Goal: Task Accomplishment & Management: Complete application form

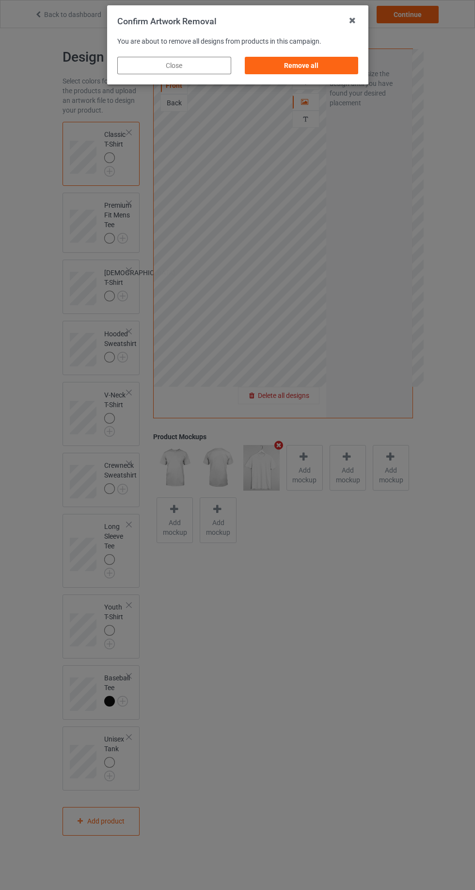
click at [335, 65] on div "Remove all" at bounding box center [302, 65] width 114 height 17
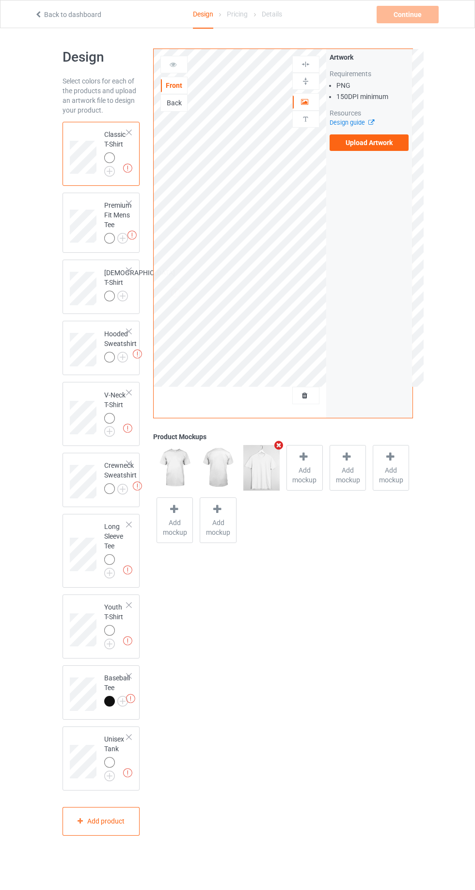
click at [385, 143] on label "Upload Artwork" at bounding box center [370, 142] width 80 height 16
click at [0, 0] on input "Upload Artwork" at bounding box center [0, 0] width 0 height 0
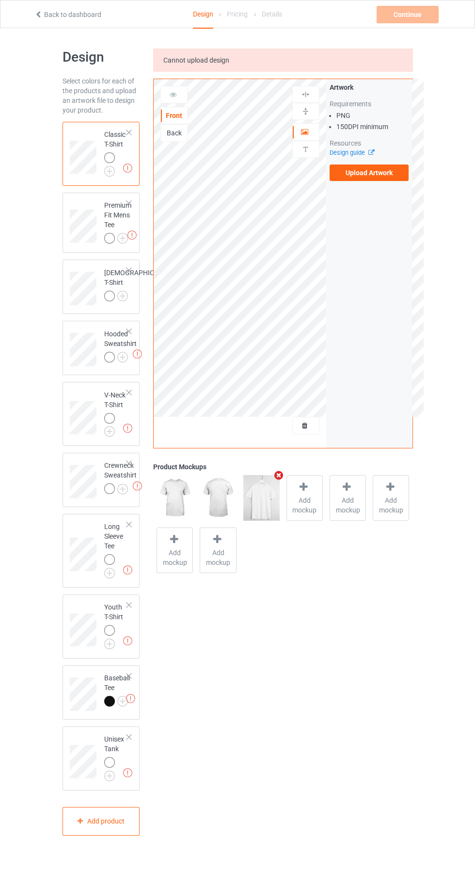
click at [381, 173] on label "Upload Artwork" at bounding box center [370, 172] width 80 height 16
click at [0, 0] on input "Upload Artwork" at bounding box center [0, 0] width 0 height 0
click at [38, 16] on icon at bounding box center [38, 13] width 8 height 7
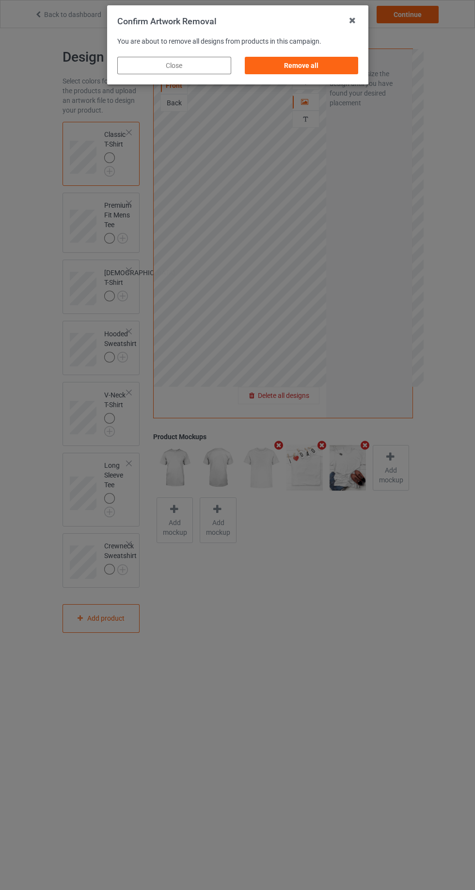
click at [322, 69] on div "Remove all" at bounding box center [302, 65] width 114 height 17
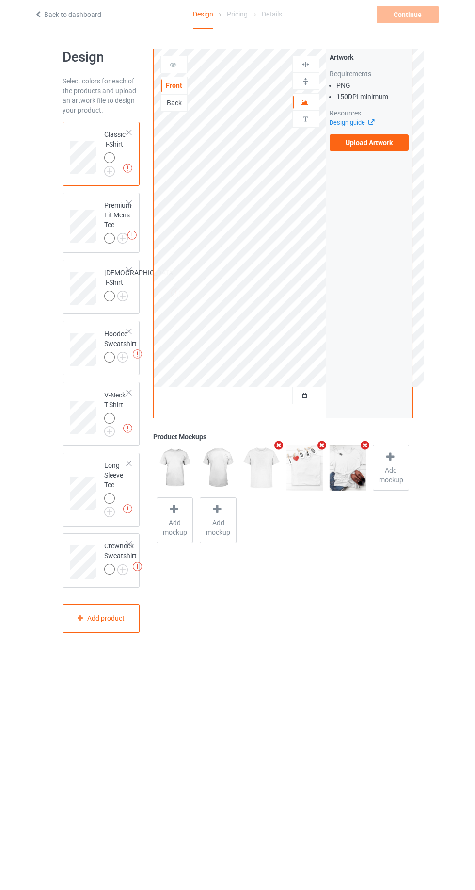
click at [373, 143] on label "Upload Artwork" at bounding box center [370, 142] width 80 height 16
click at [0, 0] on input "Upload Artwork" at bounding box center [0, 0] width 0 height 0
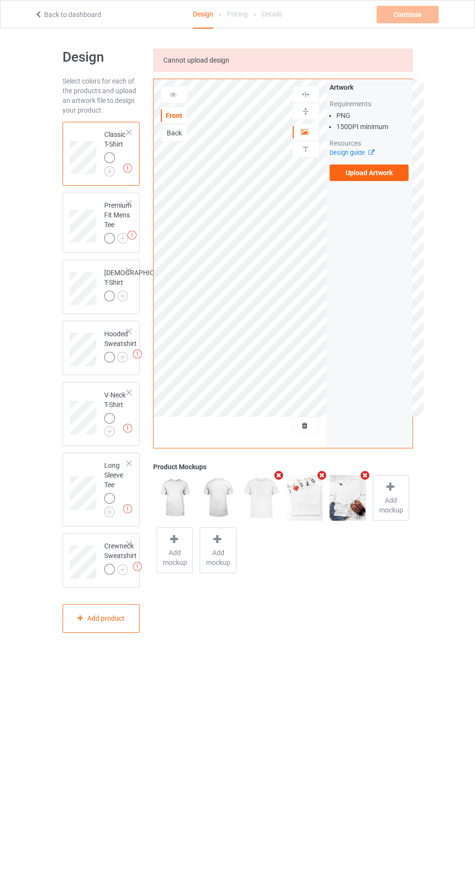
click at [386, 175] on label "Upload Artwork" at bounding box center [370, 172] width 80 height 16
click at [0, 0] on input "Upload Artwork" at bounding box center [0, 0] width 0 height 0
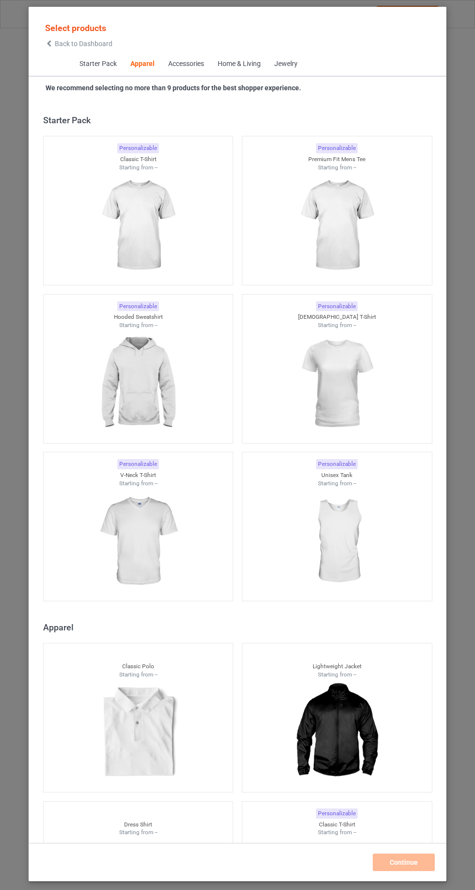
scroll to position [519, 0]
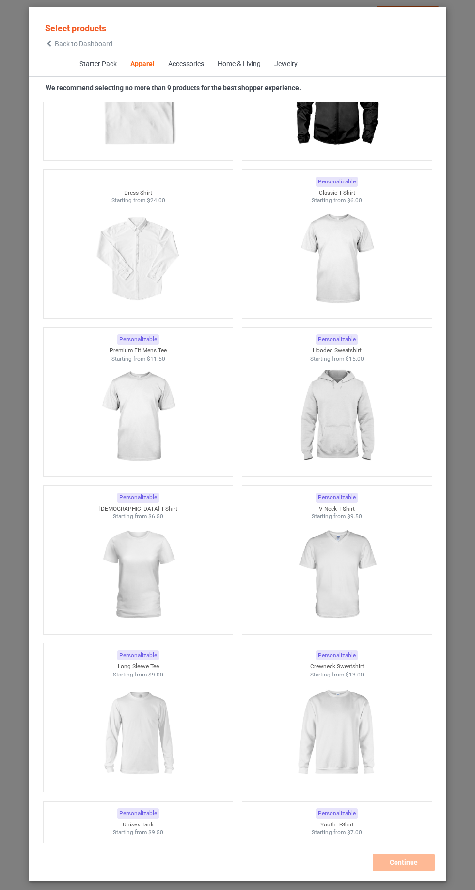
scroll to position [634, 0]
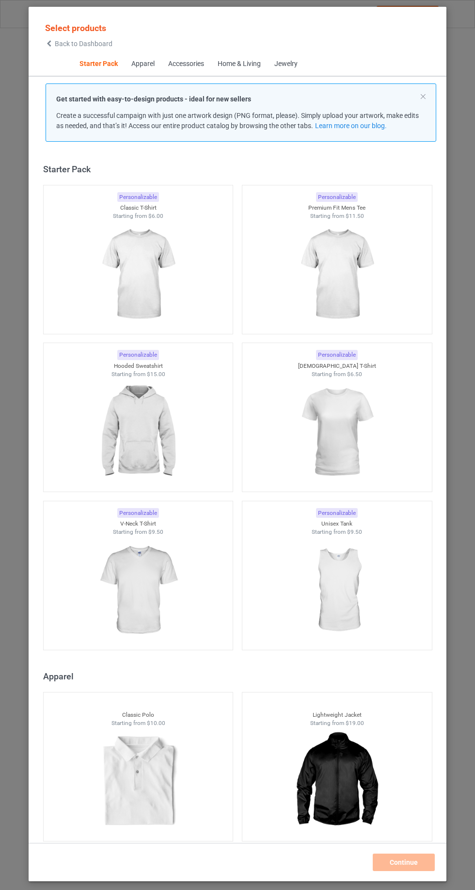
click at [161, 286] on img at bounding box center [138, 274] width 87 height 109
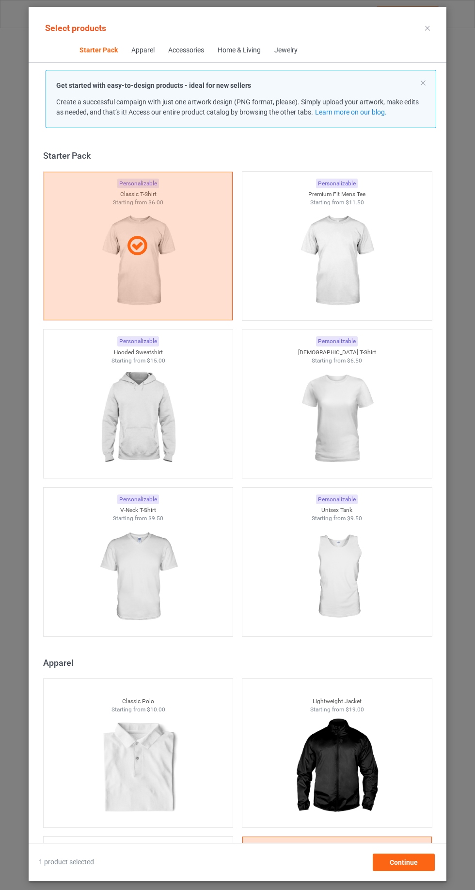
click at [356, 259] on img at bounding box center [337, 261] width 87 height 109
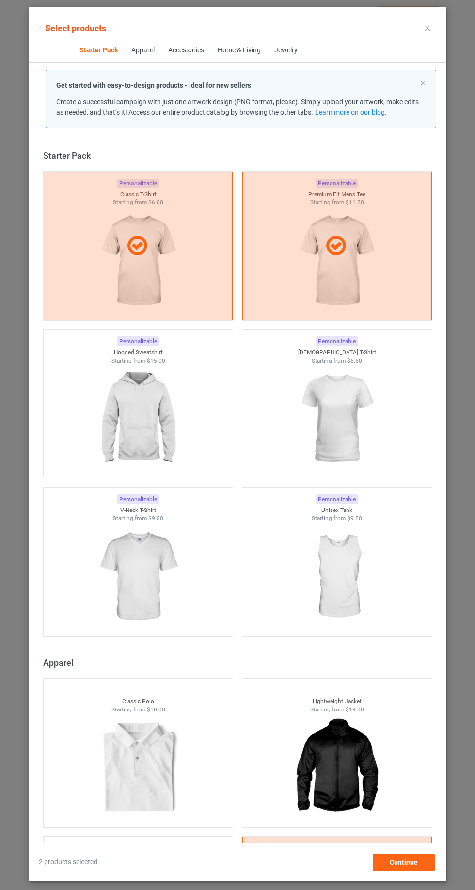
click at [142, 426] on img at bounding box center [138, 418] width 87 height 109
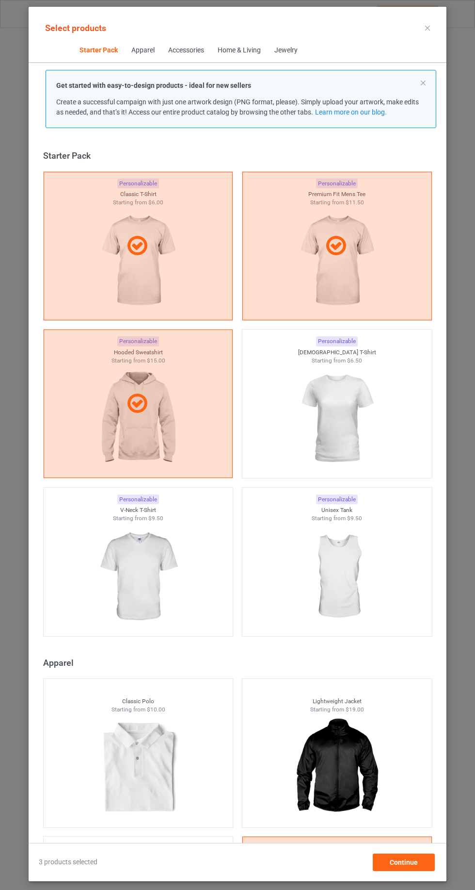
click at [145, 561] on img at bounding box center [138, 577] width 87 height 109
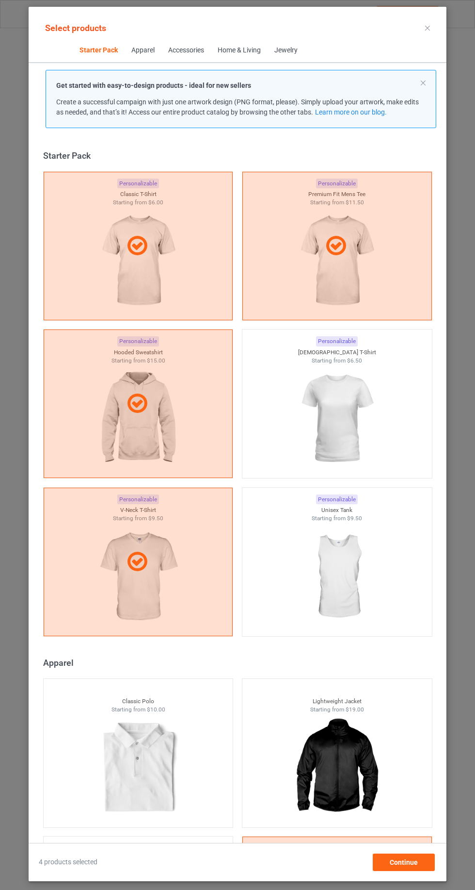
click at [361, 404] on img at bounding box center [337, 418] width 87 height 109
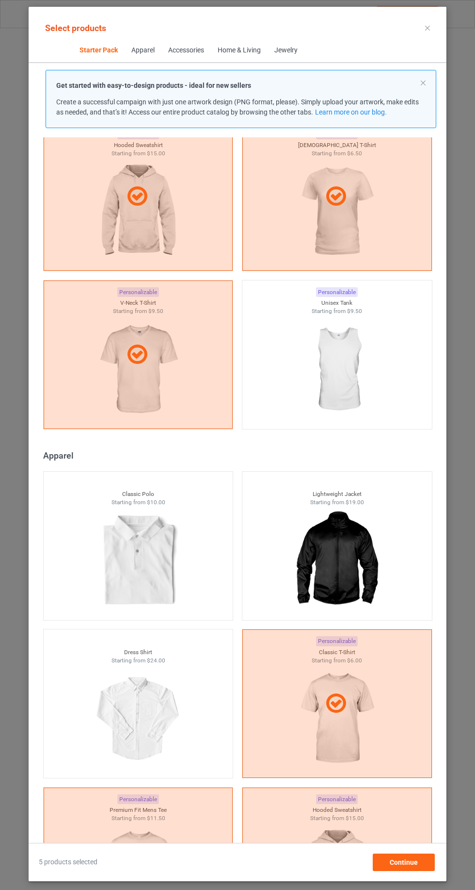
scroll to position [206, 0]
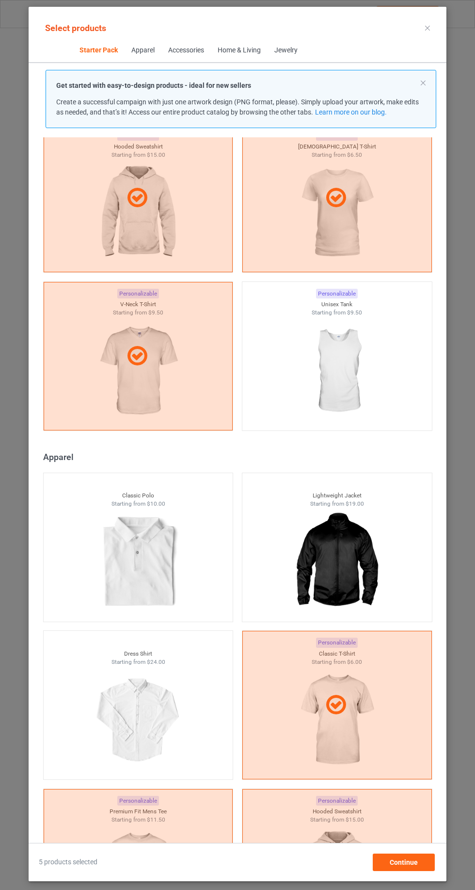
click at [380, 390] on img at bounding box center [337, 371] width 87 height 109
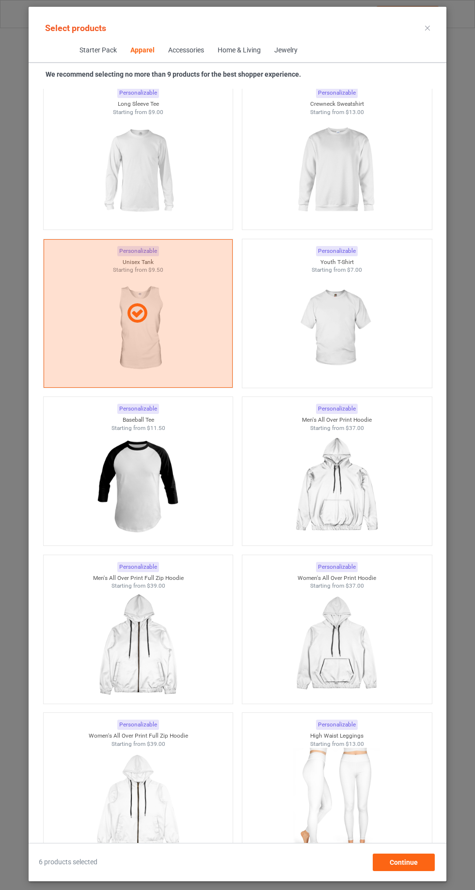
scroll to position [1181, 0]
click at [344, 182] on img at bounding box center [337, 169] width 87 height 109
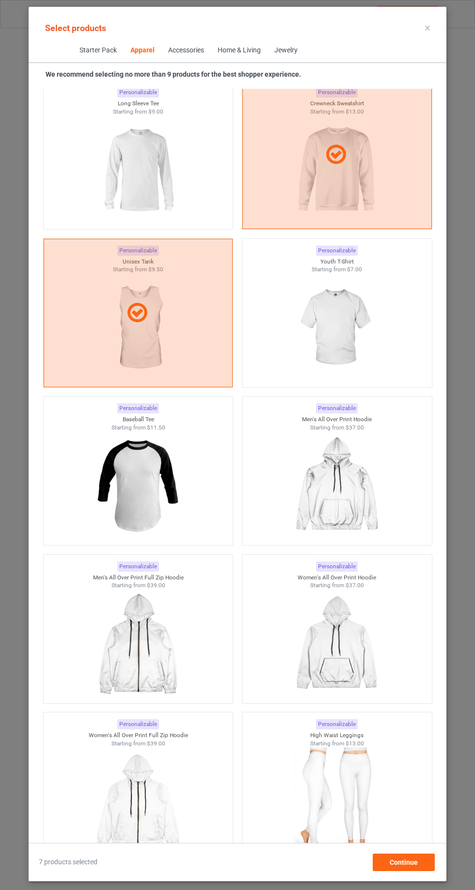
click at [133, 204] on img at bounding box center [138, 169] width 87 height 109
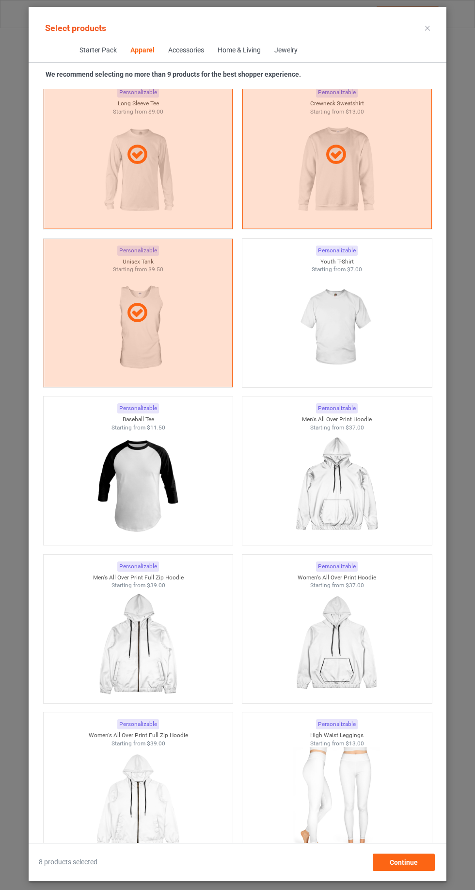
click at [151, 495] on img at bounding box center [138, 485] width 87 height 109
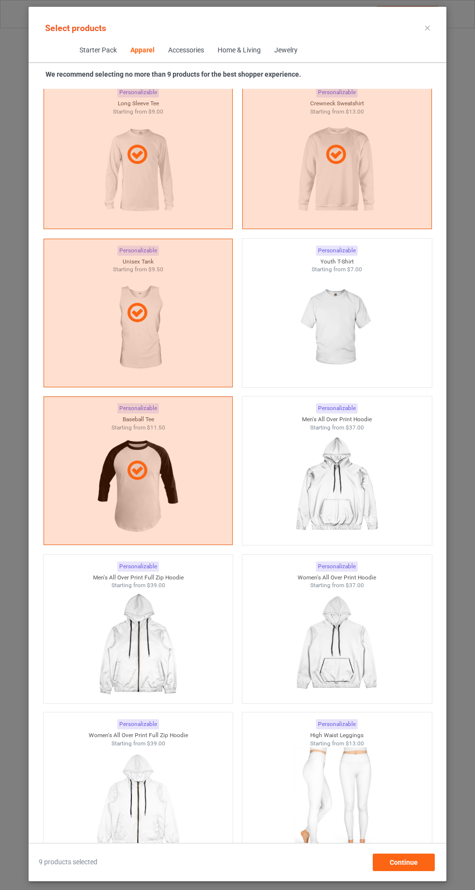
click at [342, 326] on img at bounding box center [337, 328] width 87 height 109
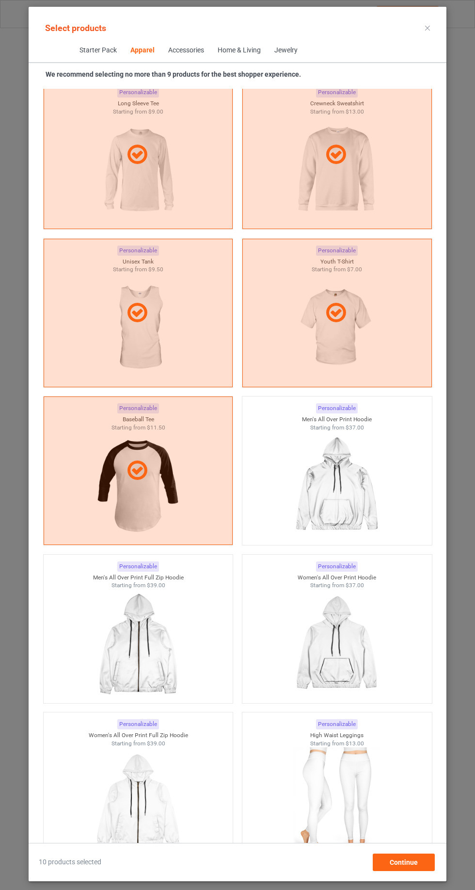
click at [428, 28] on icon at bounding box center [428, 28] width 5 height 5
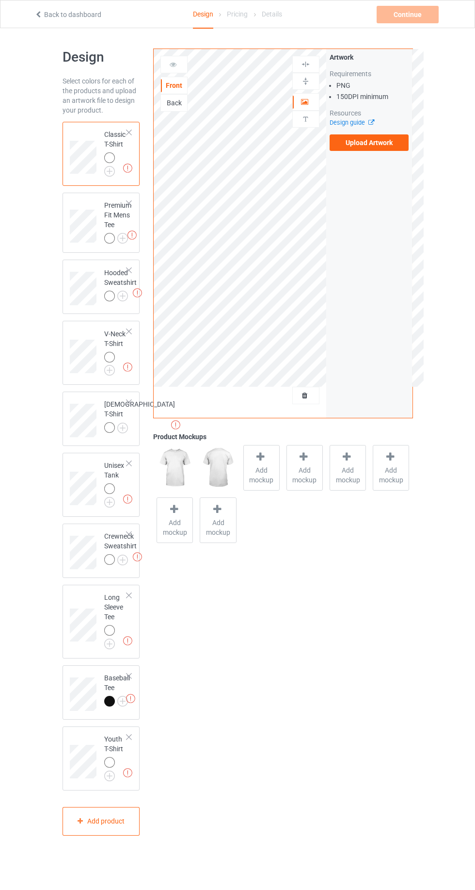
click at [389, 143] on label "Upload Artwork" at bounding box center [370, 142] width 80 height 16
click at [0, 0] on input "Upload Artwork" at bounding box center [0, 0] width 0 height 0
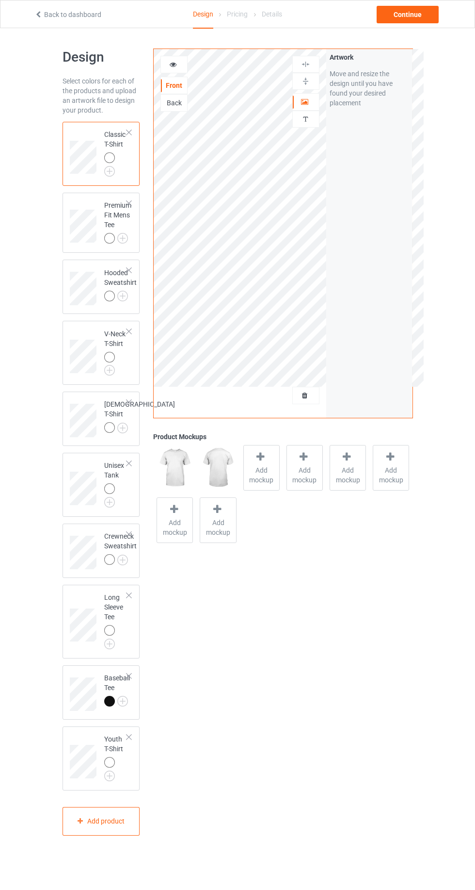
click at [0, 0] on img at bounding box center [0, 0] width 0 height 0
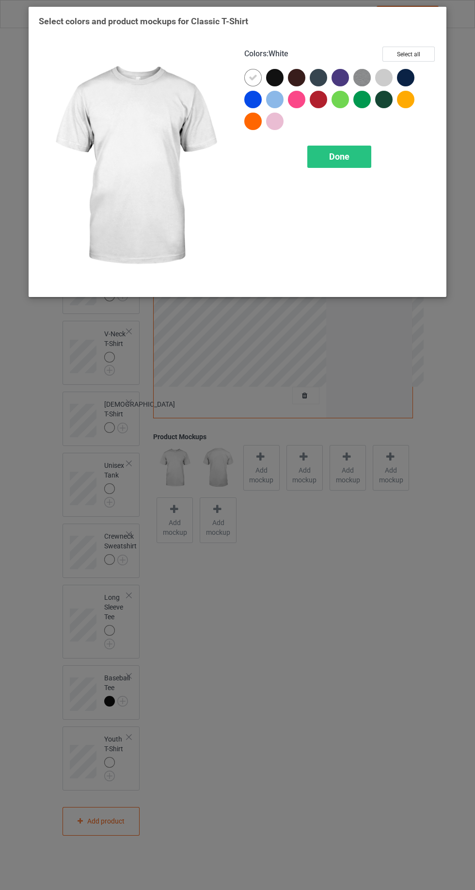
click at [387, 82] on div at bounding box center [384, 77] width 17 height 17
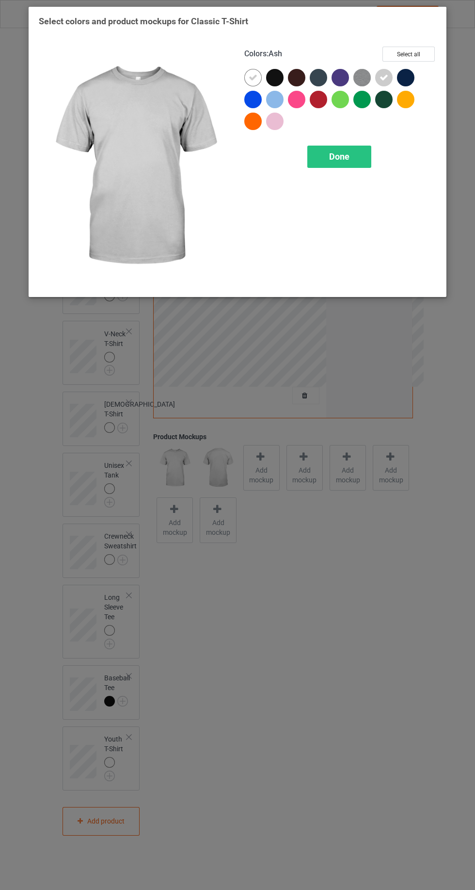
click at [362, 81] on img at bounding box center [362, 77] width 17 height 17
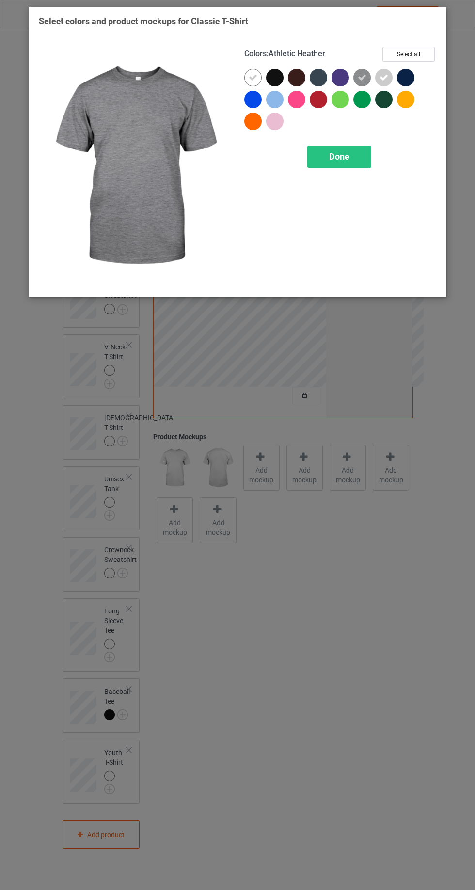
click at [278, 125] on div at bounding box center [274, 121] width 17 height 17
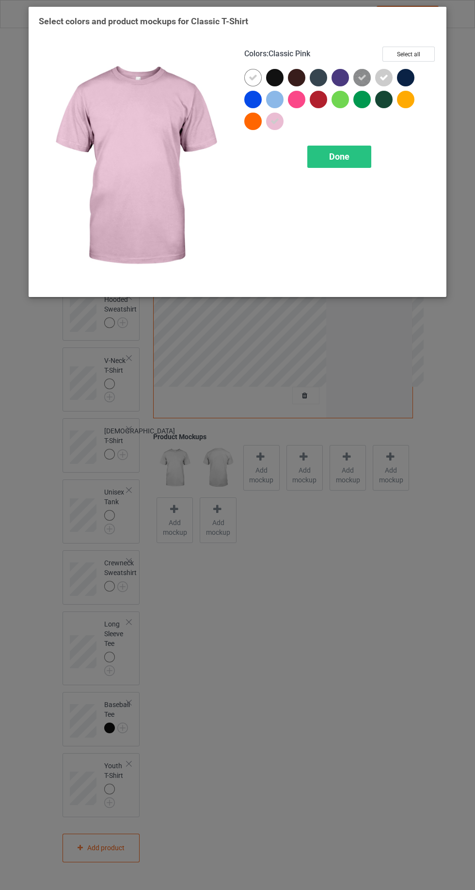
click at [272, 103] on div at bounding box center [274, 99] width 17 height 17
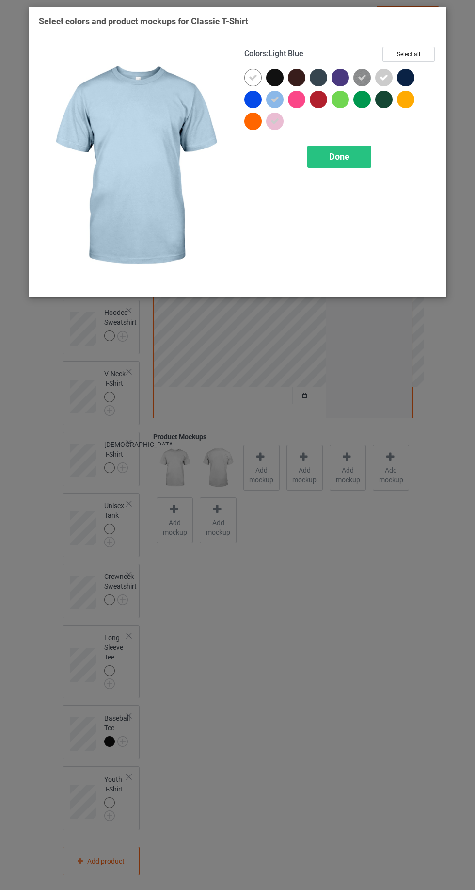
click at [278, 75] on div at bounding box center [274, 77] width 17 height 17
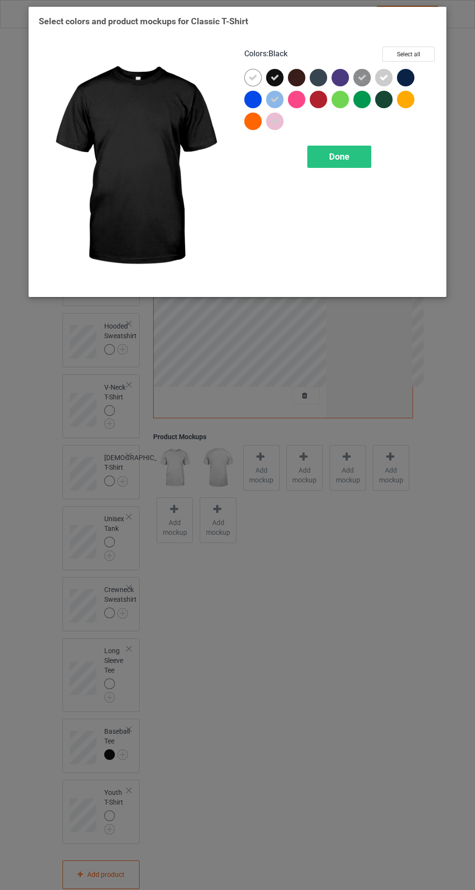
click at [295, 82] on div at bounding box center [296, 77] width 17 height 17
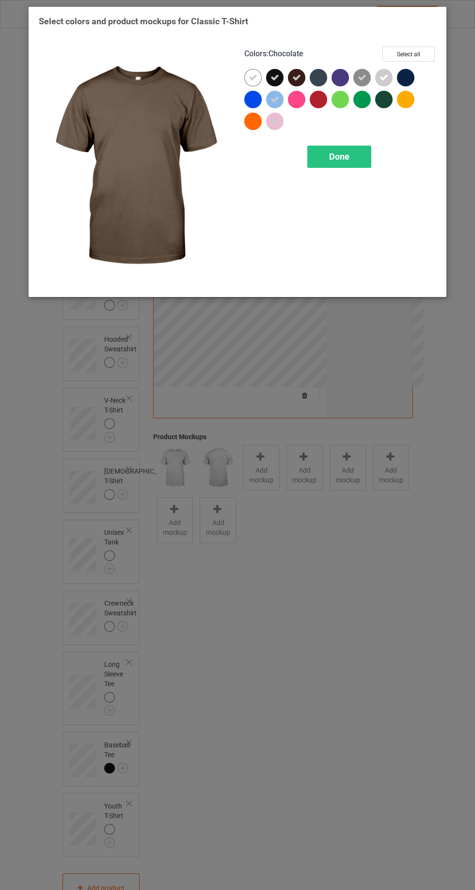
click at [360, 155] on div "Done" at bounding box center [340, 157] width 64 height 22
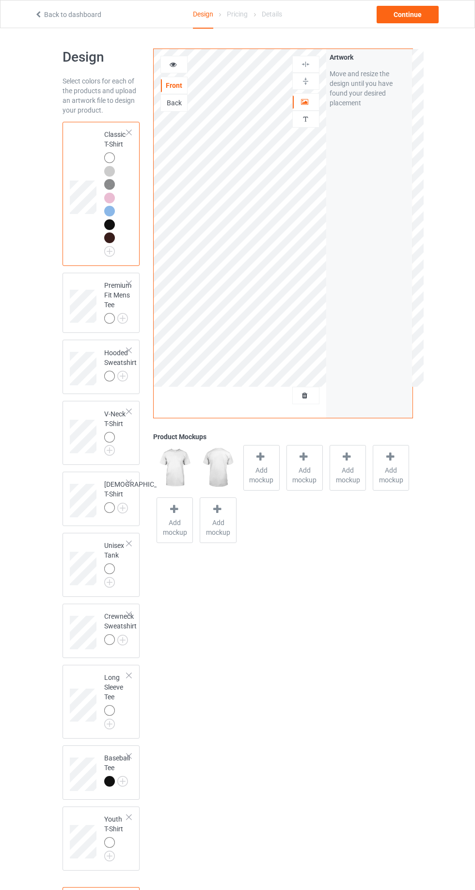
click at [114, 315] on div at bounding box center [109, 318] width 11 height 11
click at [0, 0] on img at bounding box center [0, 0] width 0 height 0
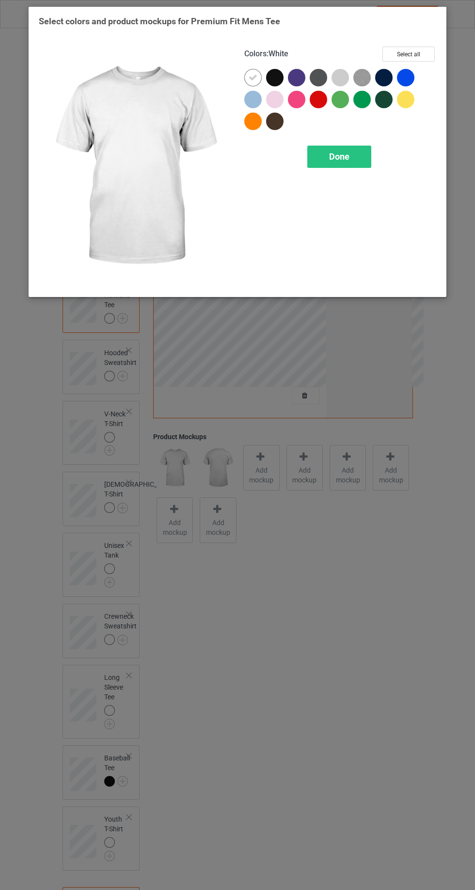
click at [341, 78] on div at bounding box center [340, 77] width 17 height 17
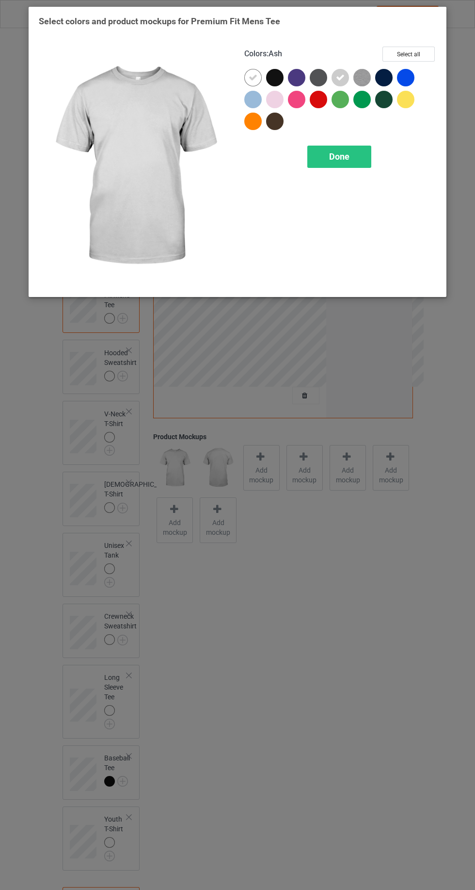
click at [279, 101] on div at bounding box center [274, 99] width 17 height 17
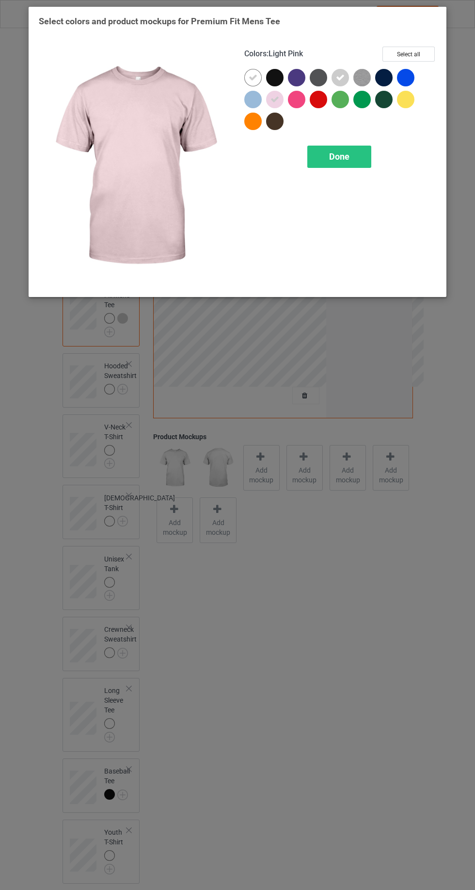
click at [249, 99] on div at bounding box center [253, 99] width 17 height 17
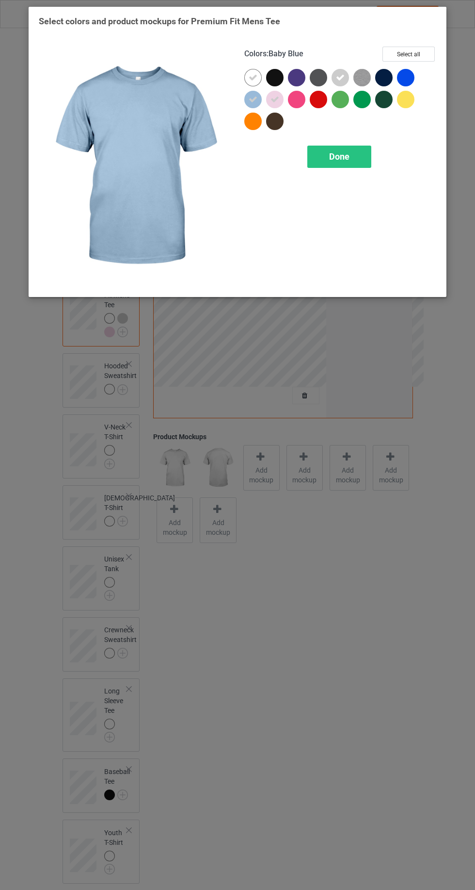
click at [363, 79] on img at bounding box center [362, 77] width 17 height 17
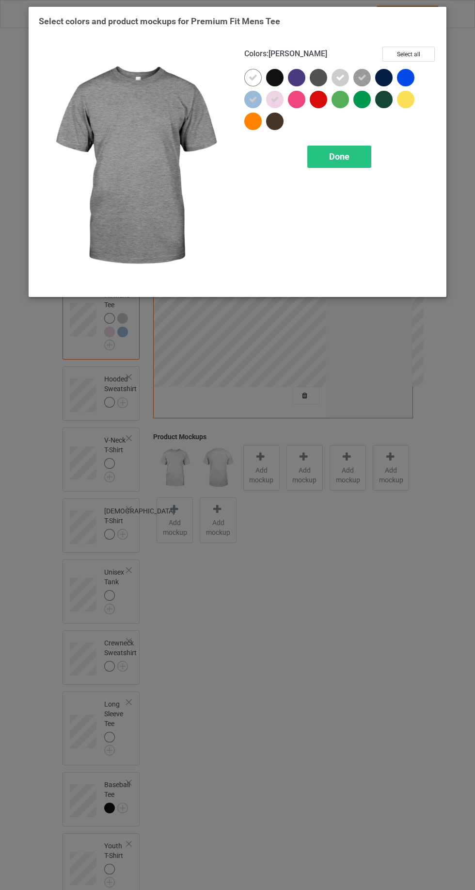
click at [342, 151] on span "Done" at bounding box center [339, 156] width 20 height 10
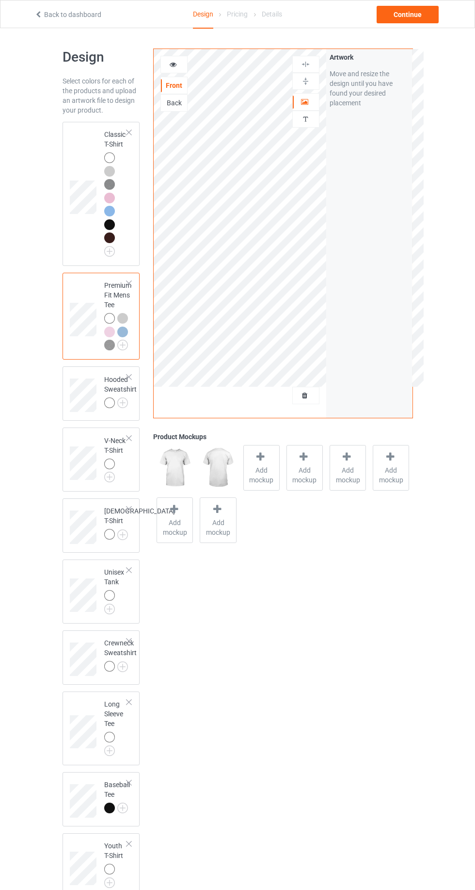
click at [0, 0] on img at bounding box center [0, 0] width 0 height 0
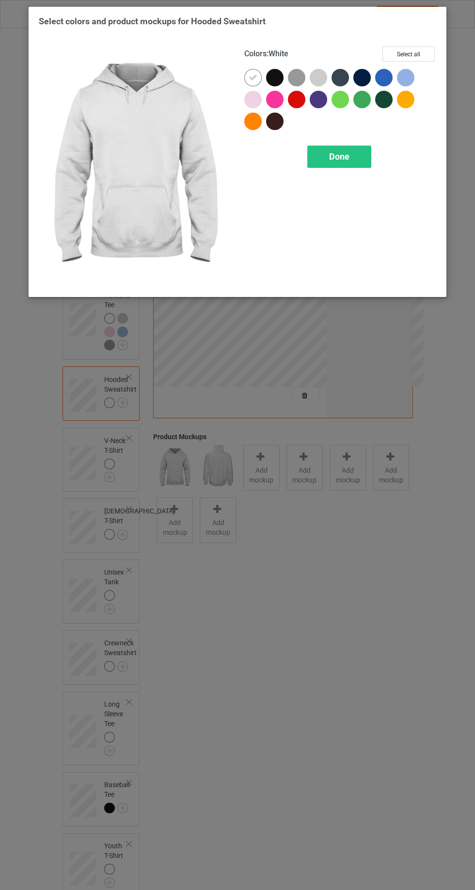
click at [312, 77] on div at bounding box center [318, 77] width 17 height 17
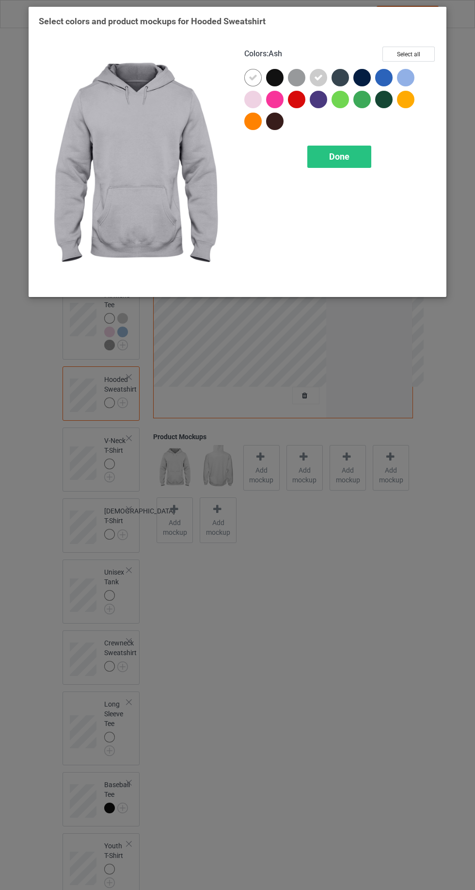
click at [299, 76] on div at bounding box center [296, 77] width 17 height 17
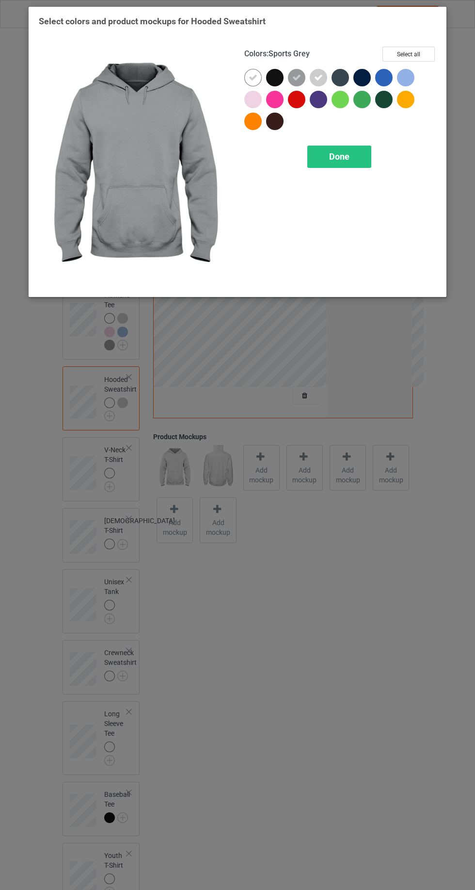
click at [250, 99] on div at bounding box center [253, 99] width 17 height 17
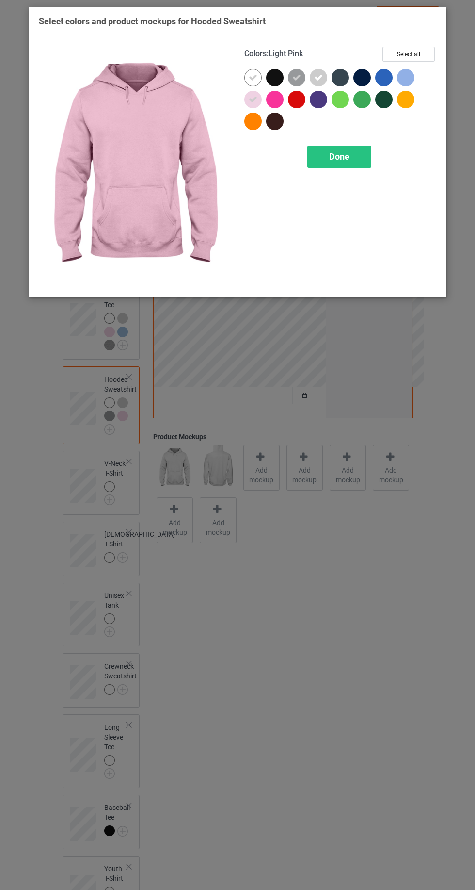
click at [344, 155] on span "Done" at bounding box center [339, 156] width 20 height 10
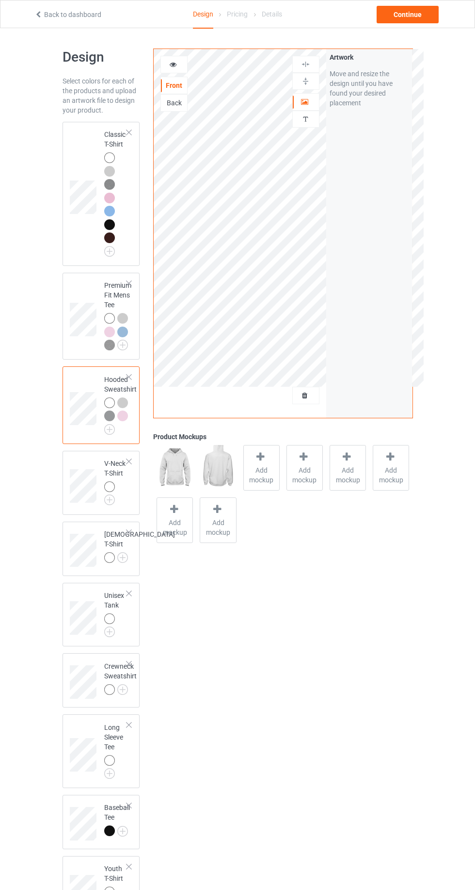
click at [109, 160] on div at bounding box center [109, 157] width 11 height 11
click at [253, 475] on span "Add mockup" at bounding box center [261, 474] width 35 height 19
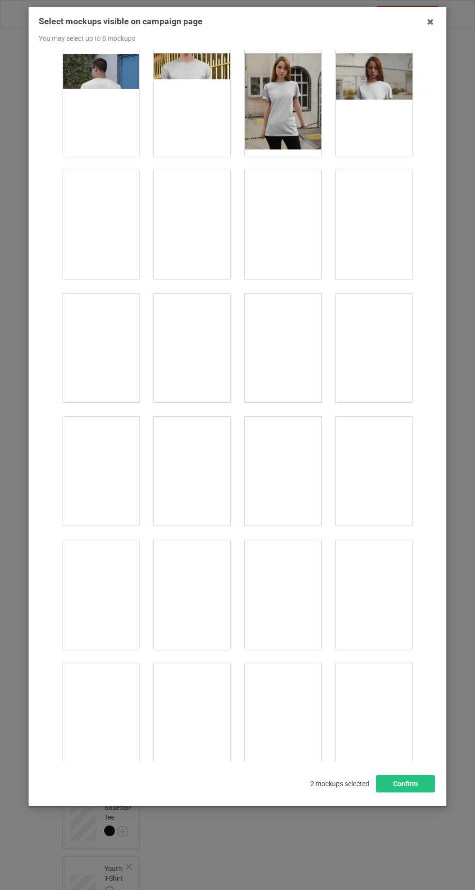
scroll to position [129, 0]
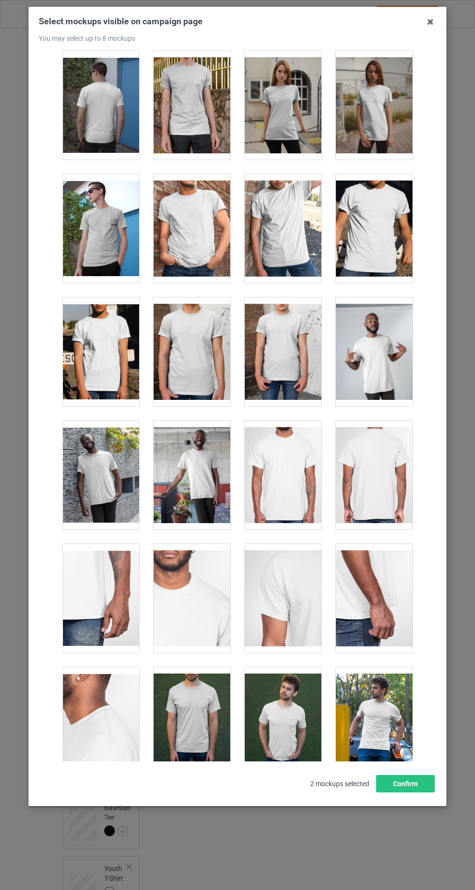
click at [377, 369] on div at bounding box center [374, 351] width 77 height 109
click at [377, 229] on div at bounding box center [374, 228] width 77 height 109
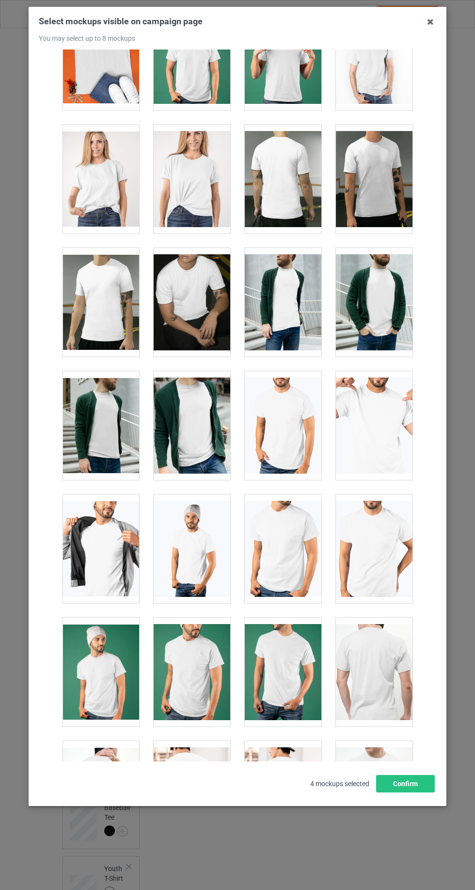
scroll to position [1528, 0]
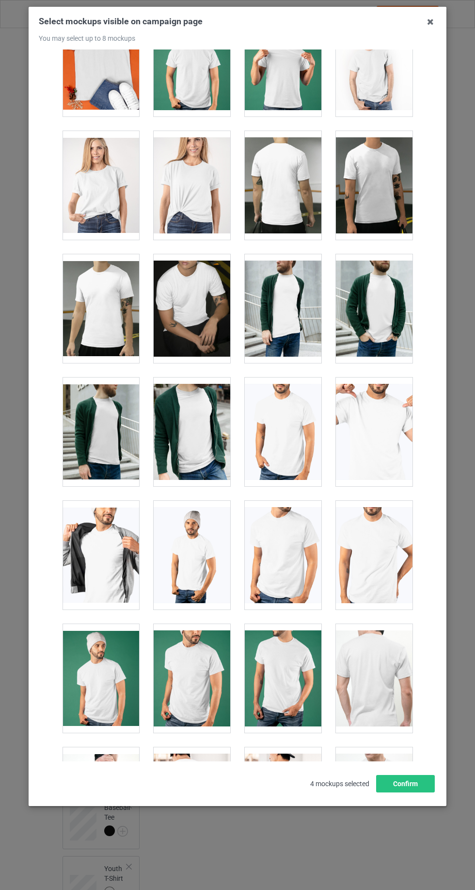
click at [102, 177] on div at bounding box center [101, 185] width 77 height 109
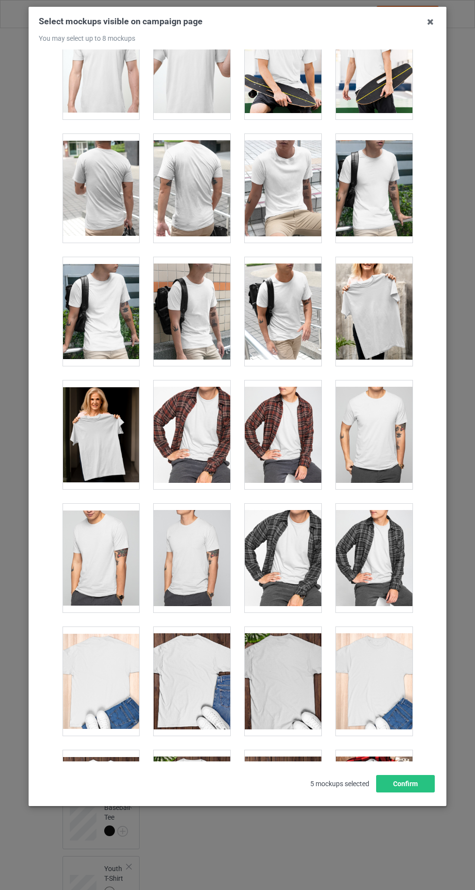
scroll to position [2395, 0]
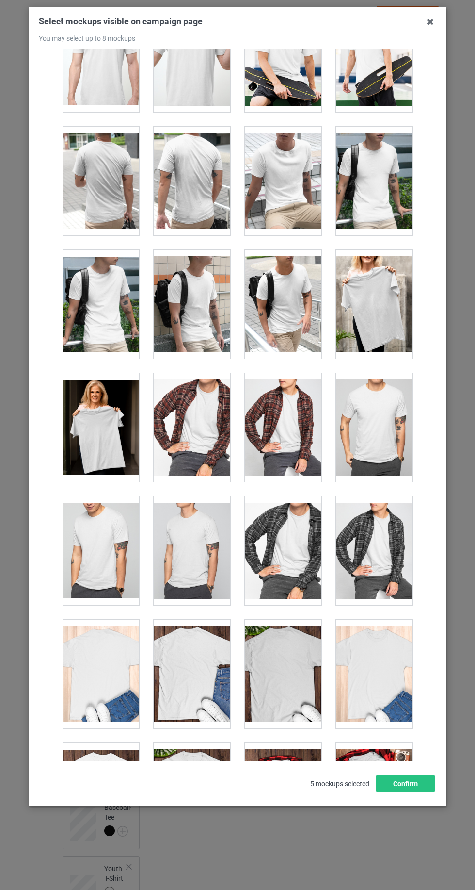
click at [103, 431] on div at bounding box center [101, 427] width 77 height 109
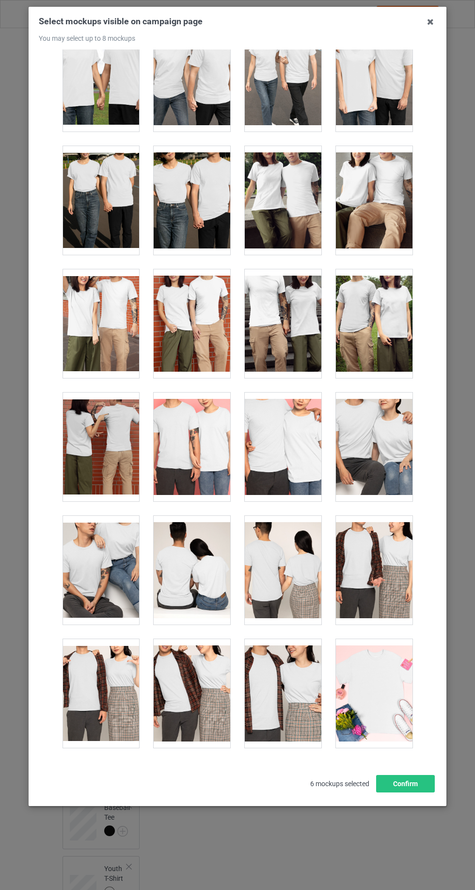
scroll to position [3247, 0]
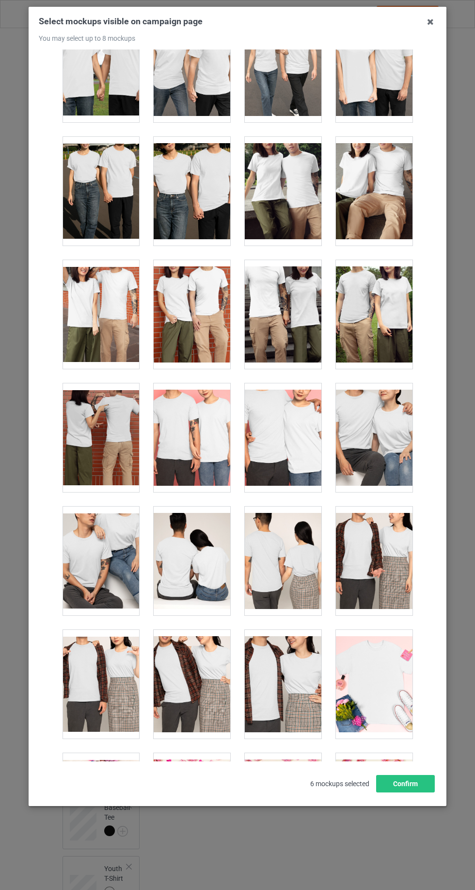
click at [376, 428] on div at bounding box center [374, 437] width 77 height 109
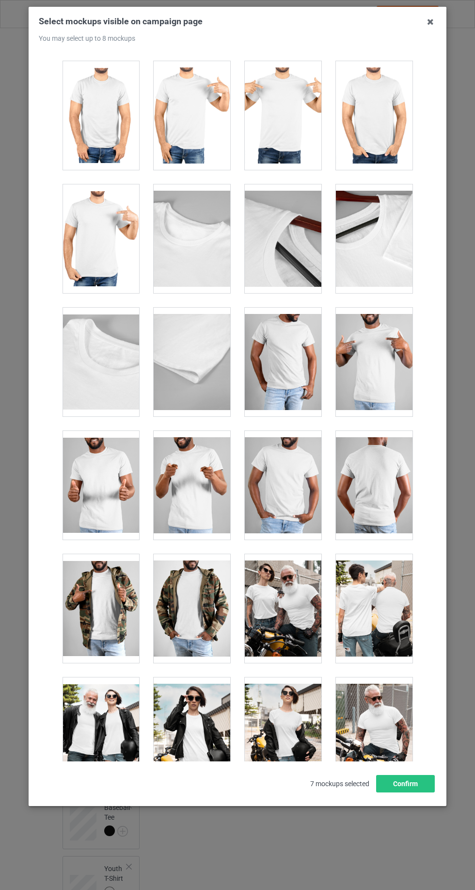
scroll to position [8477, 0]
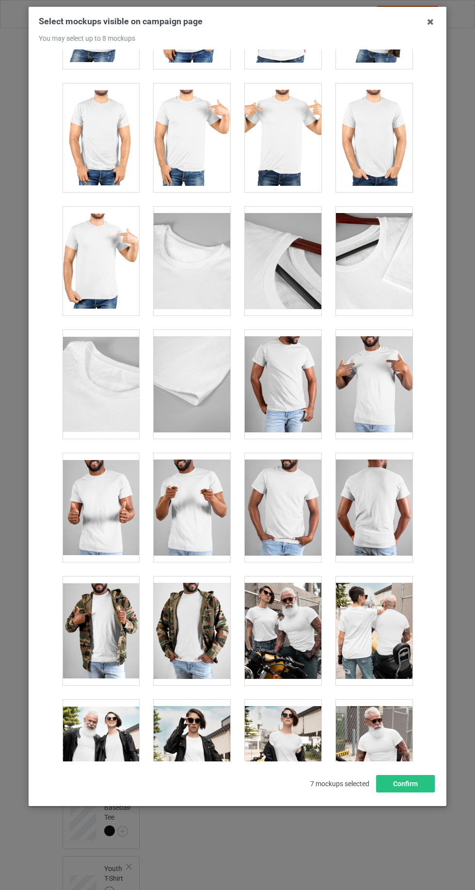
click at [397, 391] on div at bounding box center [374, 384] width 77 height 109
click at [401, 792] on button "Confirm" at bounding box center [406, 783] width 59 height 17
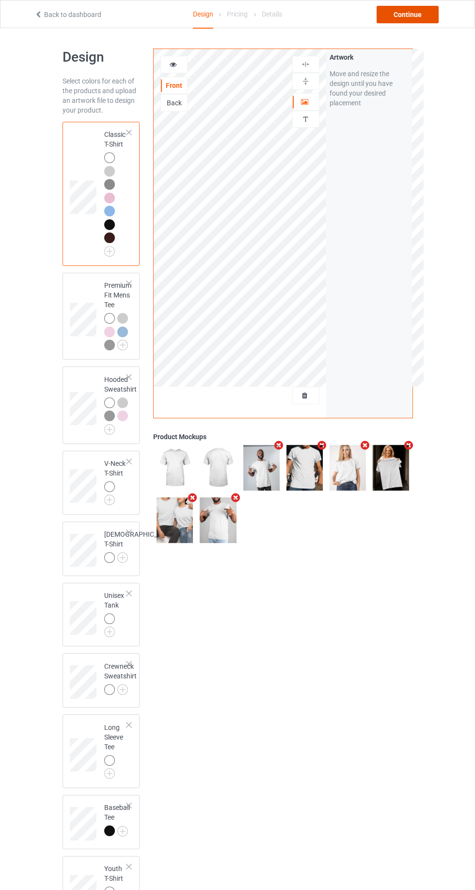
click at [408, 14] on div "Continue" at bounding box center [408, 14] width 62 height 17
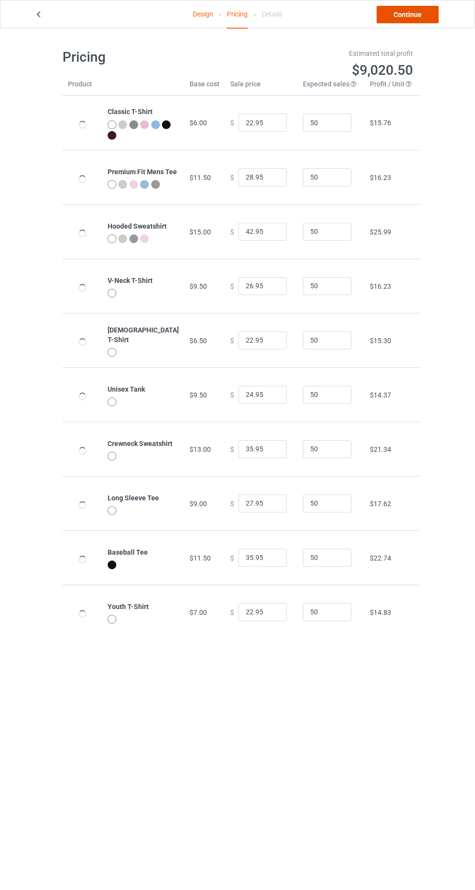
click at [420, 17] on link "Continue" at bounding box center [408, 14] width 62 height 17
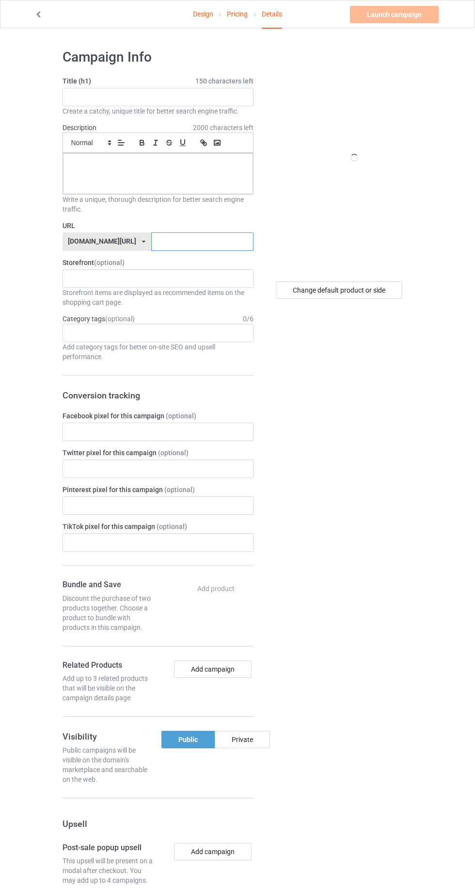
click at [176, 243] on input "text" at bounding box center [202, 241] width 102 height 18
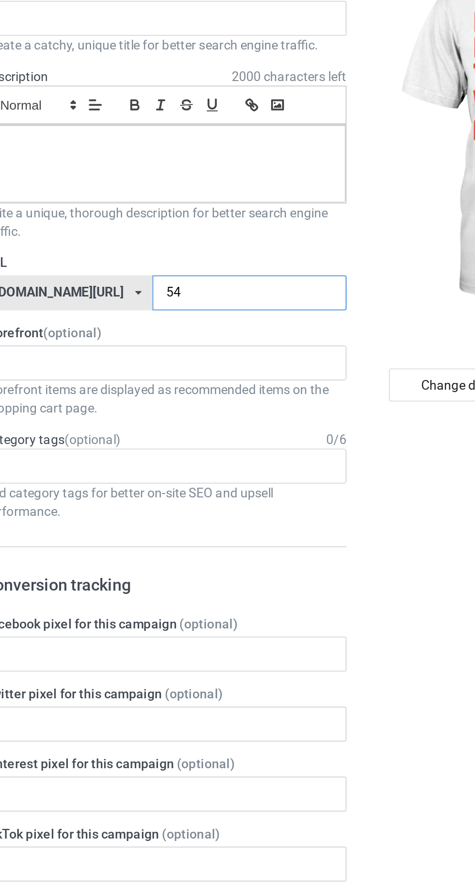
type input "54"
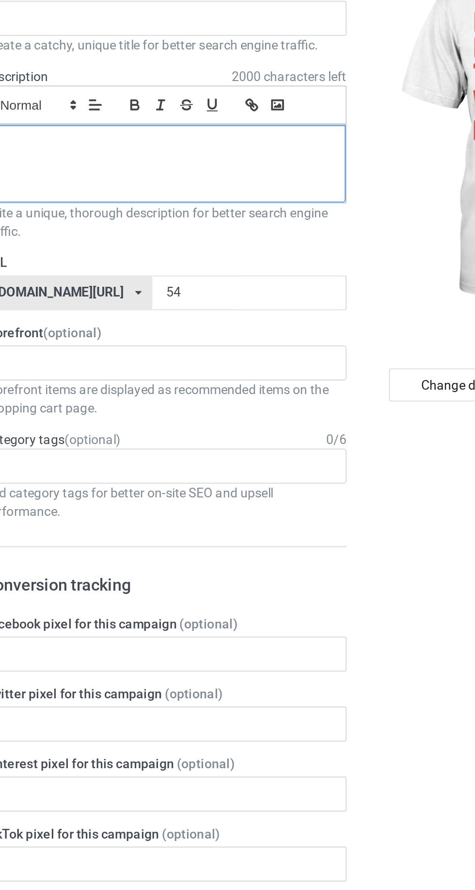
click at [191, 175] on div at bounding box center [158, 173] width 190 height 41
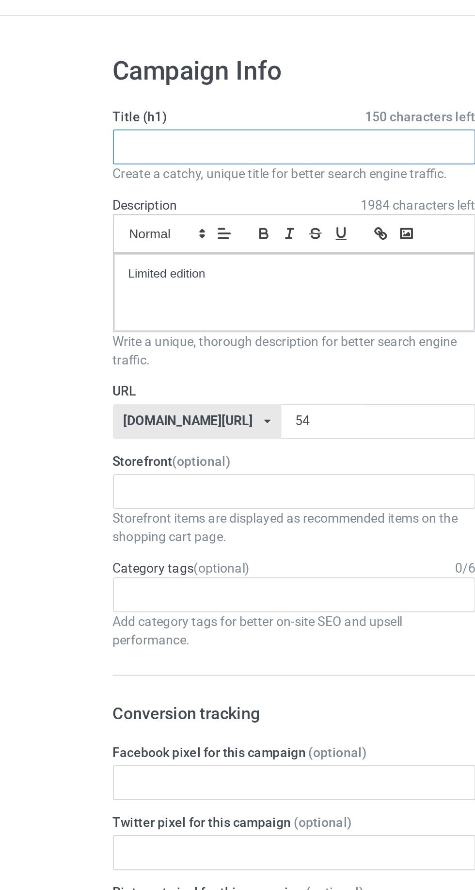
click at [181, 95] on input "text" at bounding box center [158, 97] width 191 height 18
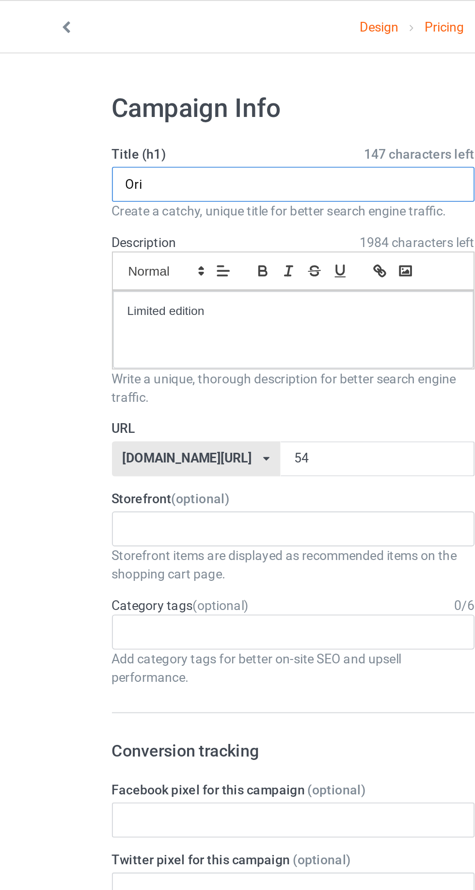
type input "Original"
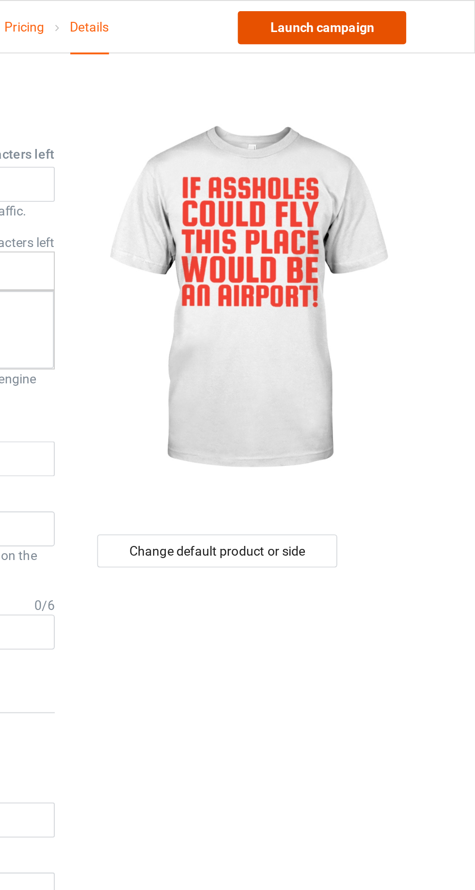
click at [410, 18] on link "Launch campaign" at bounding box center [394, 14] width 89 height 17
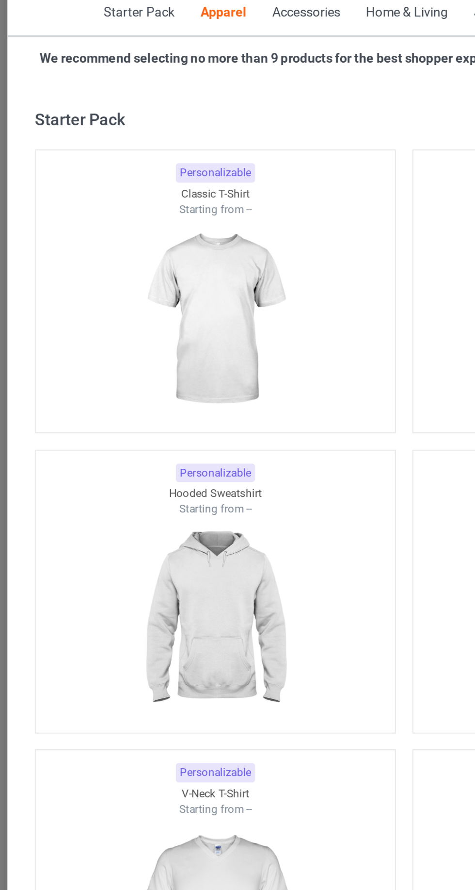
scroll to position [519, 0]
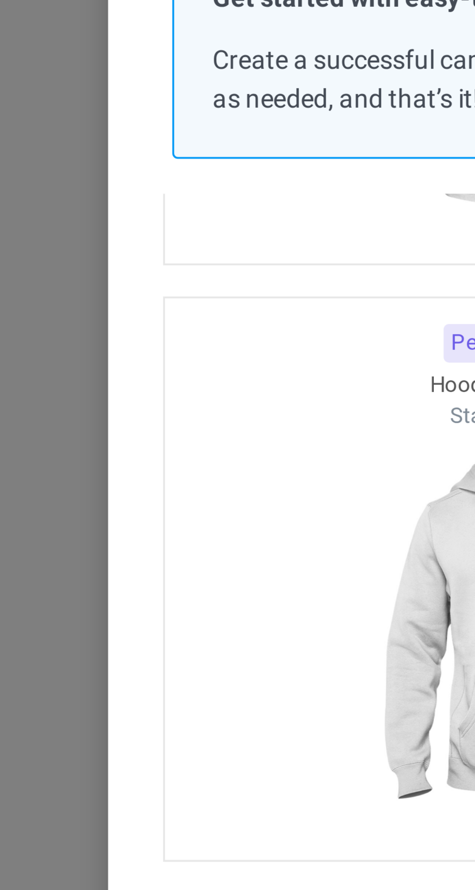
scroll to position [162, 0]
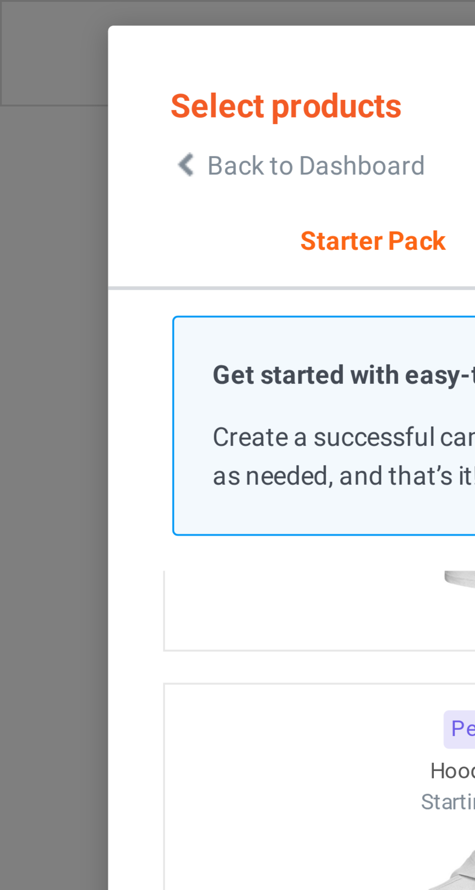
click at [55, 47] on span "Back to Dashboard" at bounding box center [84, 44] width 58 height 8
